Goal: Complete application form

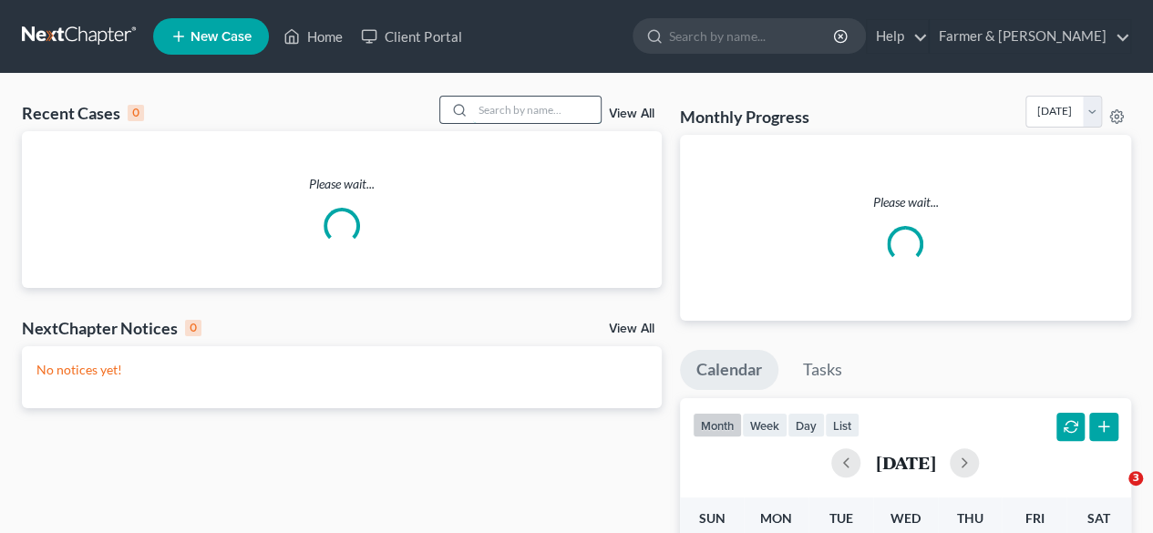
click at [527, 107] on input "search" at bounding box center [537, 110] width 128 height 26
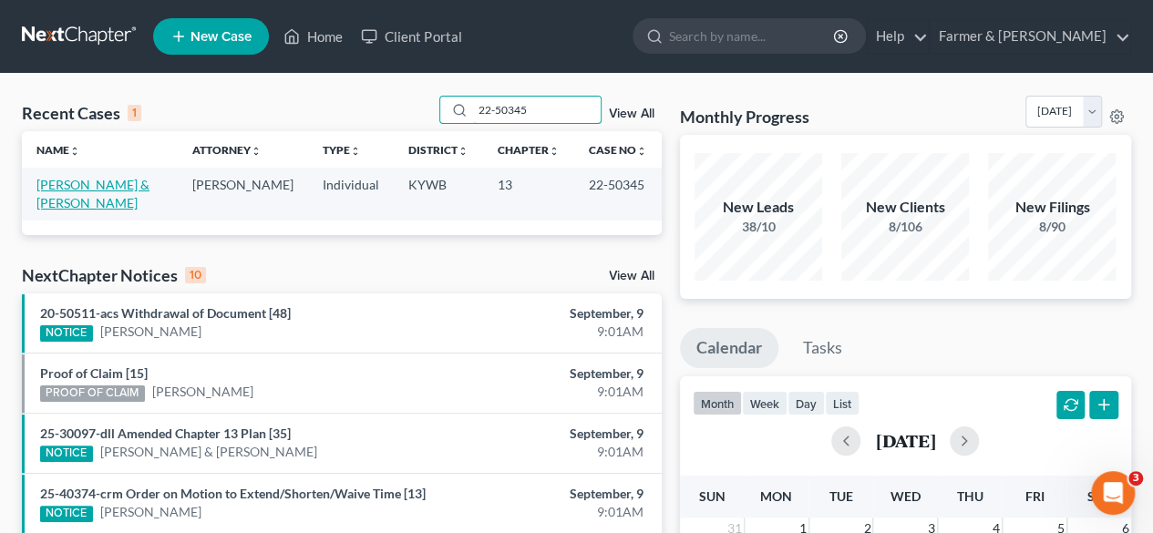
type input "22-50345"
click at [127, 185] on link "[PERSON_NAME] & [PERSON_NAME]" at bounding box center [92, 194] width 113 height 34
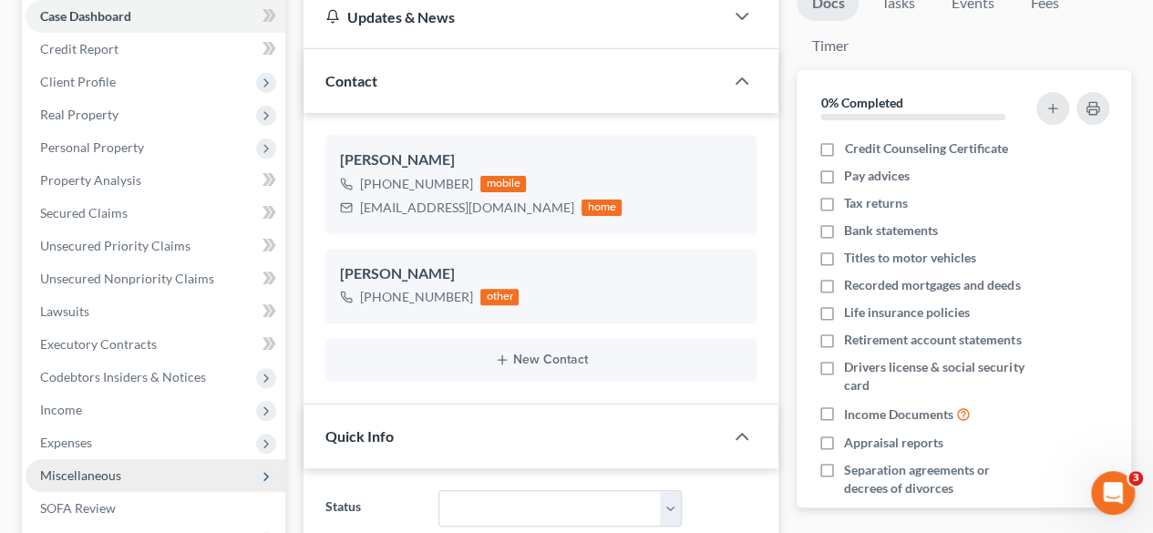
scroll to position [91, 0]
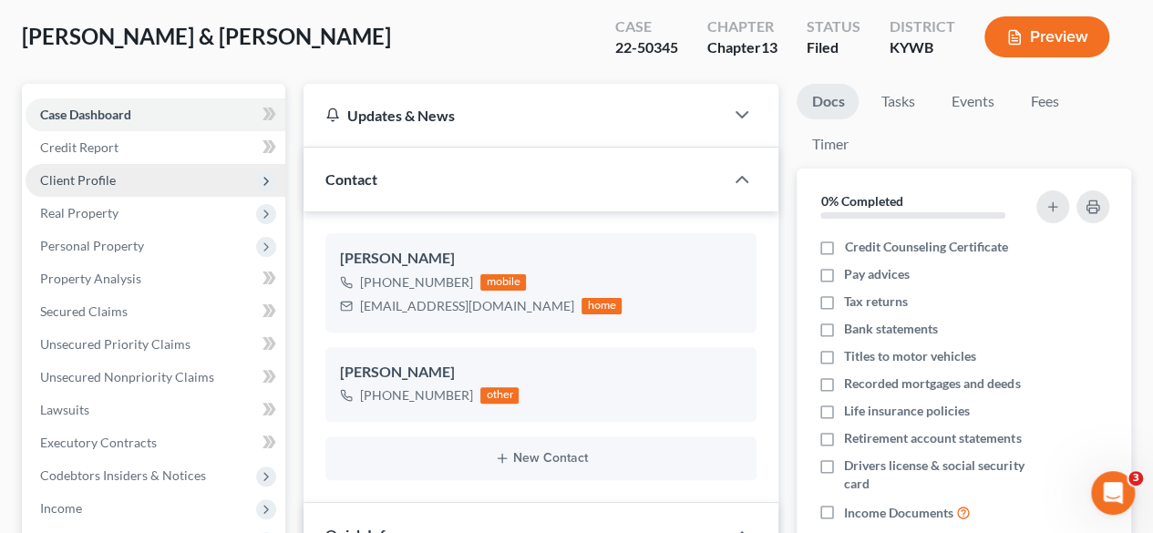
click at [95, 185] on span "Client Profile" at bounding box center [78, 179] width 76 height 15
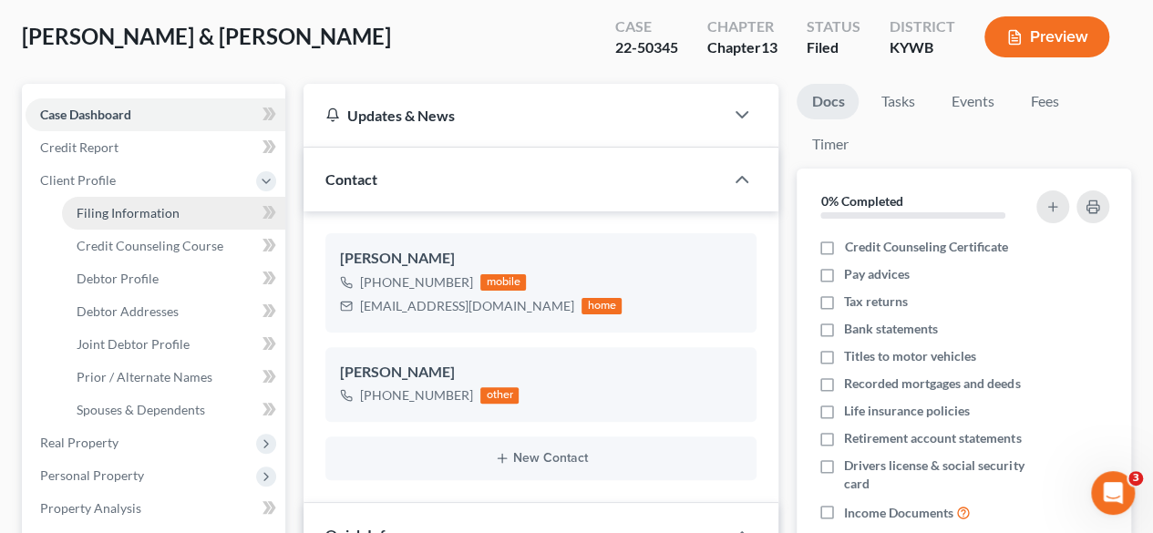
click at [161, 215] on span "Filing Information" at bounding box center [128, 212] width 103 height 15
select select "1"
select select "3"
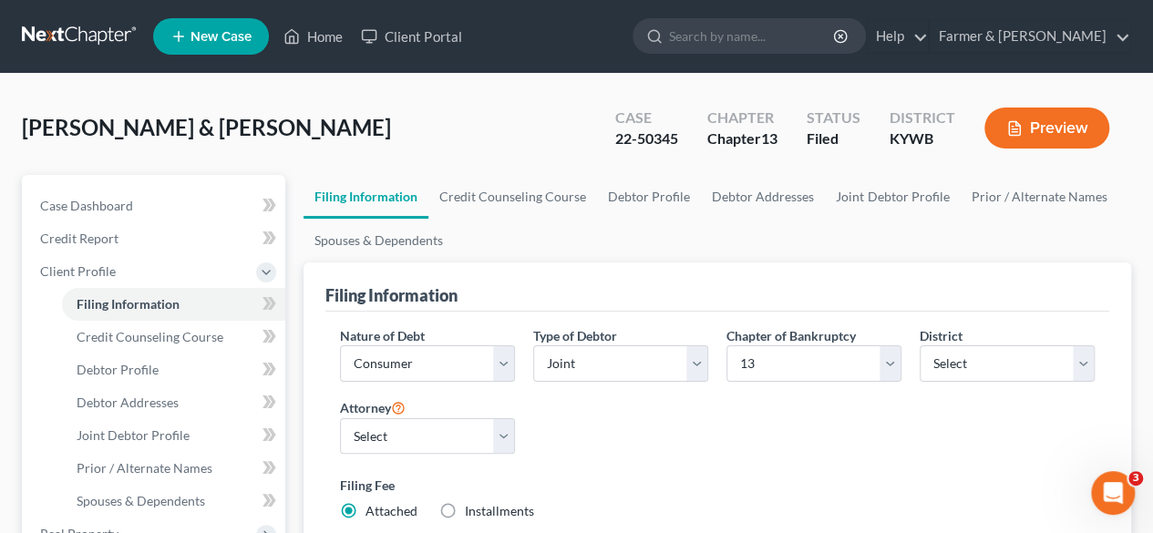
click at [404, 120] on div "[PERSON_NAME] & [PERSON_NAME] Upgraded Case 22-50345 Chapter Chapter 13 Status …" at bounding box center [576, 135] width 1109 height 79
drag, startPoint x: 680, startPoint y: 141, endPoint x: 610, endPoint y: 150, distance: 69.8
click at [610, 150] on div "Case 22-50345" at bounding box center [646, 130] width 92 height 54
copy div "22-50345"
drag, startPoint x: 383, startPoint y: 105, endPoint x: 409, endPoint y: 108, distance: 26.7
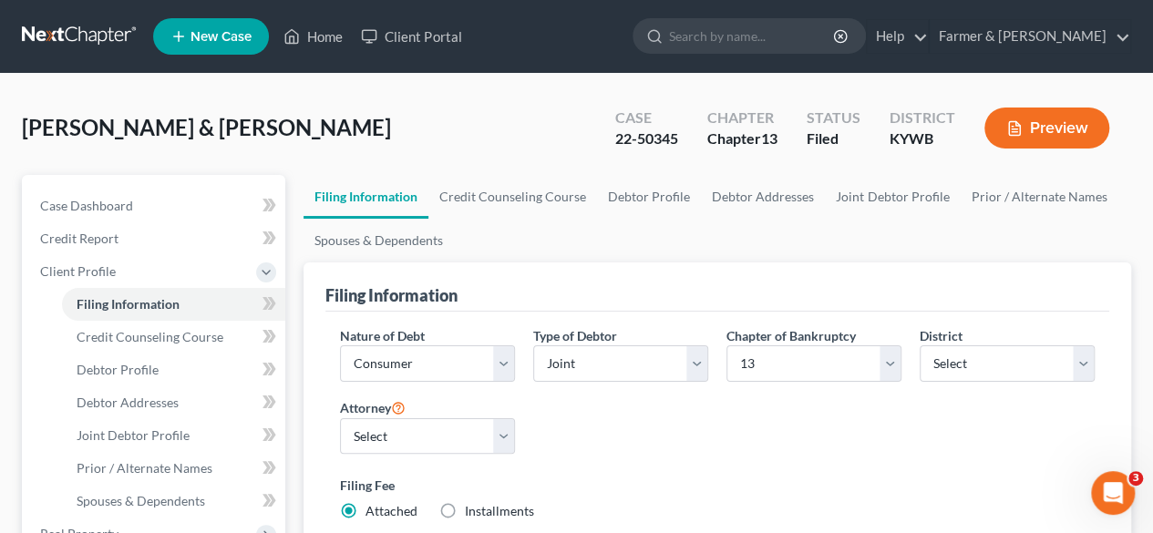
click at [383, 108] on div "[PERSON_NAME] & [PERSON_NAME] Upgraded Case 22-50345 Chapter Chapter 13 Status …" at bounding box center [576, 135] width 1109 height 79
drag, startPoint x: 678, startPoint y: 139, endPoint x: 568, endPoint y: 158, distance: 111.9
click at [568, 158] on div "[PERSON_NAME] & [PERSON_NAME] Upgraded Case 22-50345 Chapter Chapter 13 Status …" at bounding box center [576, 135] width 1109 height 79
copy div "22-50345"
drag, startPoint x: 441, startPoint y: 118, endPoint x: 456, endPoint y: 115, distance: 14.8
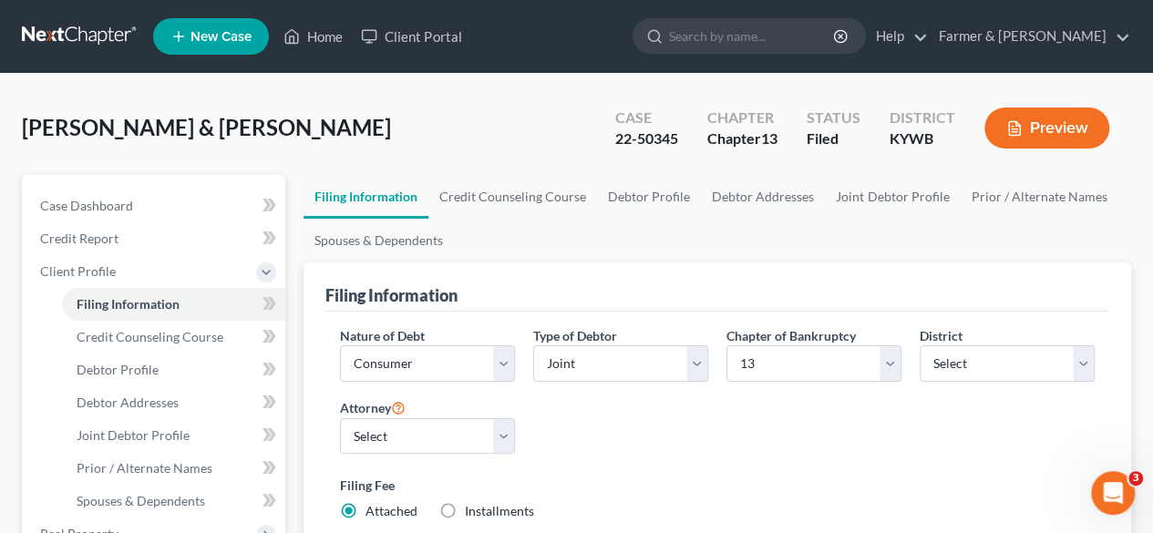
click at [441, 118] on div "[PERSON_NAME] & [PERSON_NAME] Upgraded Case 22-50345 Chapter Chapter 13 Status …" at bounding box center [576, 135] width 1109 height 79
click at [71, 36] on link at bounding box center [80, 36] width 117 height 33
